Goal: Complete application form: Complete application form

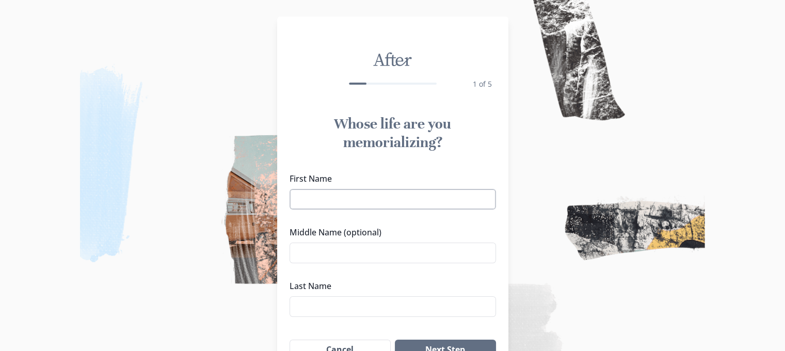
click at [330, 204] on input "First Name" at bounding box center [393, 199] width 206 height 21
type input "[PERSON_NAME]"
click at [318, 256] on input "Middle Name (optional)" at bounding box center [393, 253] width 206 height 21
type input "H."
click at [315, 307] on input "Last Name" at bounding box center [393, 306] width 206 height 21
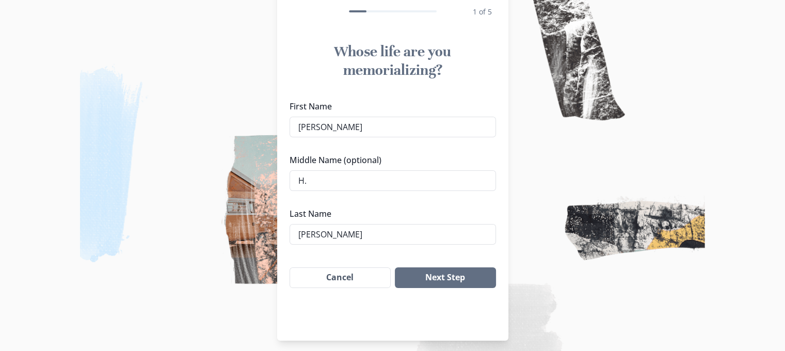
scroll to position [78, 0]
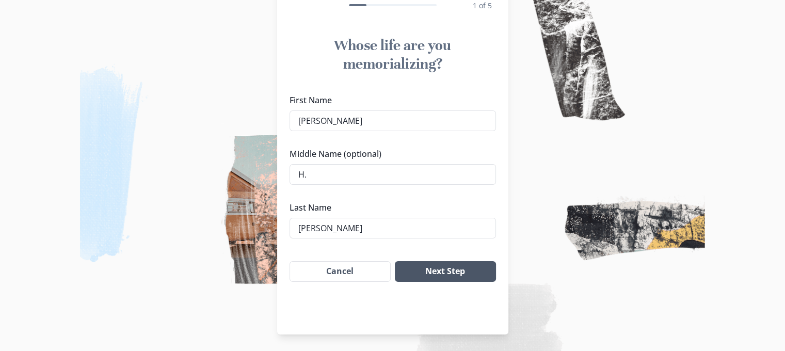
type input "[PERSON_NAME]"
click at [467, 279] on button "Next Step" at bounding box center [445, 271] width 101 height 21
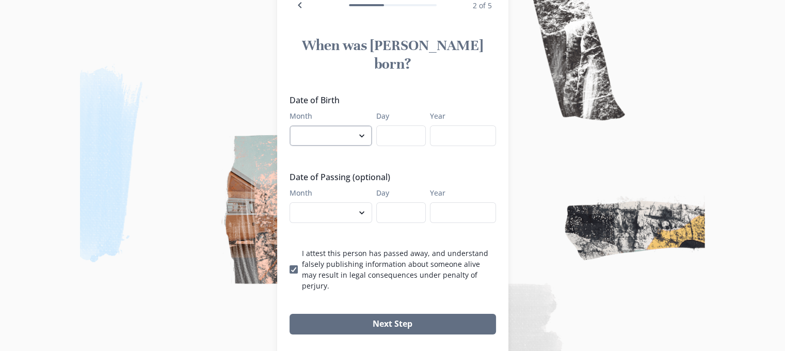
click at [365, 125] on select "January February March April May June July August September October November De…" at bounding box center [331, 135] width 83 height 21
select select "10"
click at [293, 125] on select "January February March April May June July August September October November De…" at bounding box center [331, 135] width 83 height 21
click at [404, 125] on input "Day" at bounding box center [401, 135] width 50 height 21
type input "28"
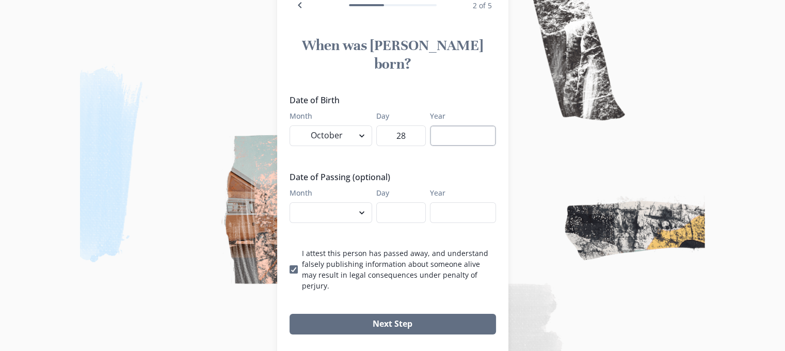
click at [459, 125] on input "Year" at bounding box center [463, 135] width 66 height 21
type input "1944"
click at [295, 267] on icon at bounding box center [294, 269] width 6 height 5
click at [290, 269] on input "I attest this person has passed away, and understand falsely publishing informa…" at bounding box center [289, 269] width 1 height 1
checkbox input "false"
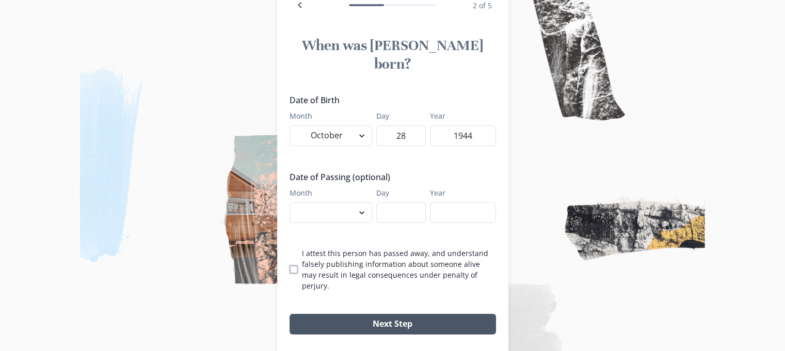
click at [393, 314] on button "Next Step" at bounding box center [393, 324] width 206 height 21
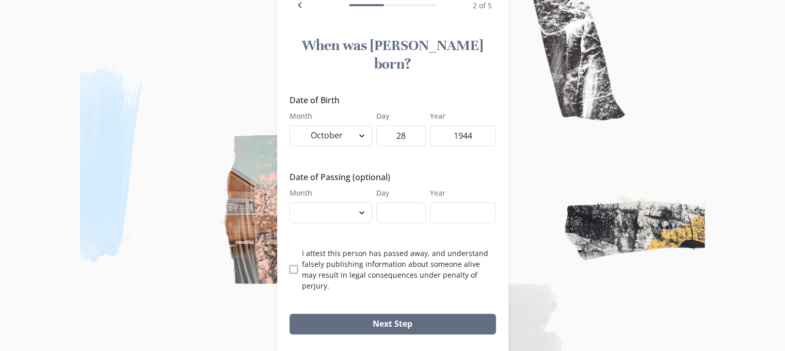
click at [165, 192] on img at bounding box center [392, 175] width 785 height 351
